Goal: Find specific page/section: Find specific page/section

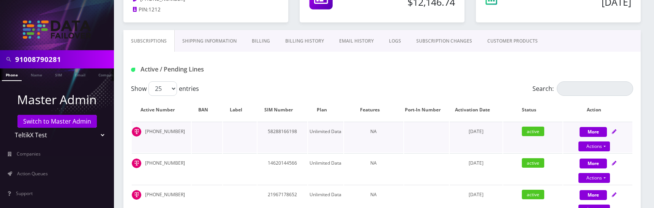
scroll to position [160, 0]
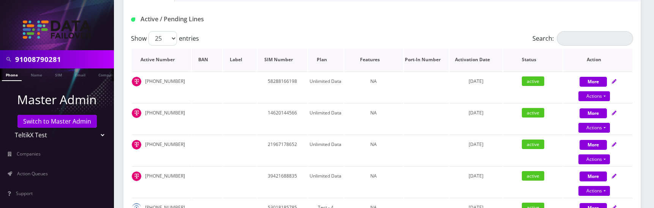
click at [499, 64] on th "Activation Date" at bounding box center [476, 60] width 53 height 22
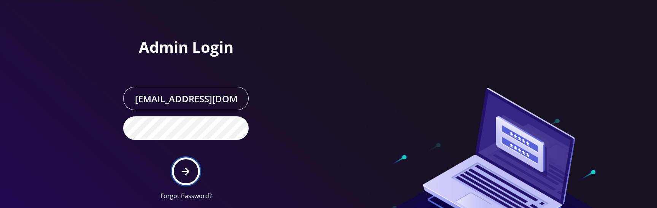
click at [181, 170] on button "submit" at bounding box center [186, 171] width 28 height 28
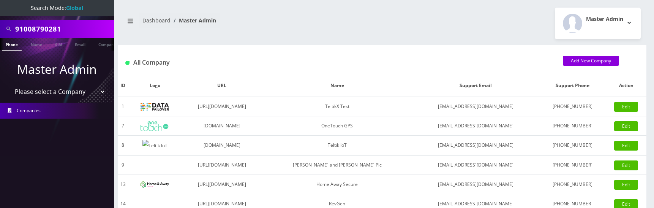
click at [63, 93] on select "Please select a Company TeltikX Test OneTouch GPS Teltik IoT [PERSON_NAME] and …" at bounding box center [57, 91] width 97 height 14
select select "1"
click at [9, 84] on select "Please select a Company TeltikX Test OneTouch GPS Teltik IoT [PERSON_NAME] and …" at bounding box center [57, 91] width 97 height 14
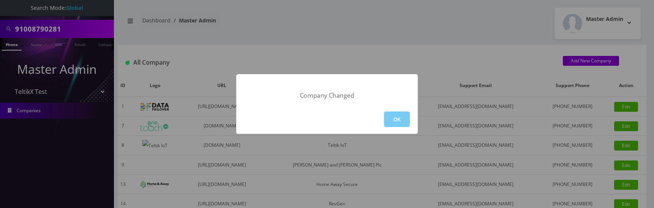
click at [391, 122] on button "OK" at bounding box center [397, 119] width 26 height 16
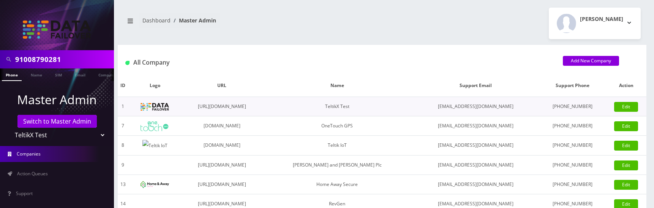
scroll to position [37, 0]
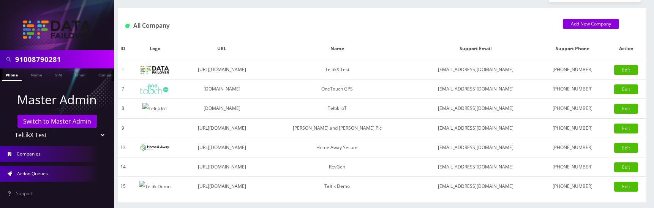
click at [49, 180] on link "Action Queues" at bounding box center [57, 174] width 114 height 16
